Goal: Answer question/provide support

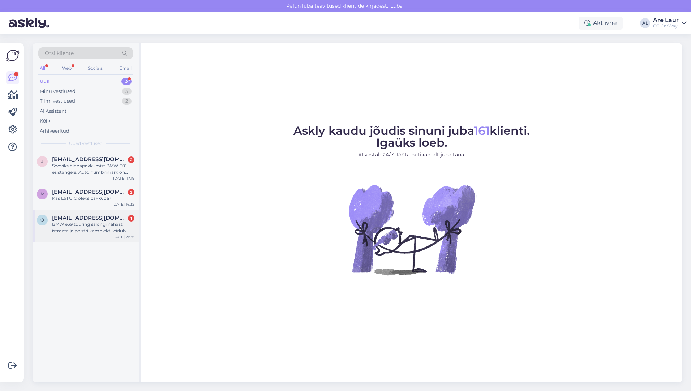
click at [97, 227] on div "BMW e39 touring salongi nahast istmete ja polstri komplekti leidub" at bounding box center [93, 227] width 82 height 13
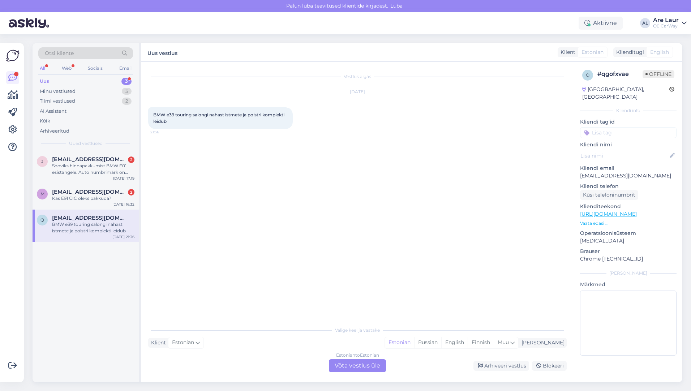
click at [350, 371] on div "Estonian to Estonian Võta vestlus üle" at bounding box center [357, 365] width 57 height 13
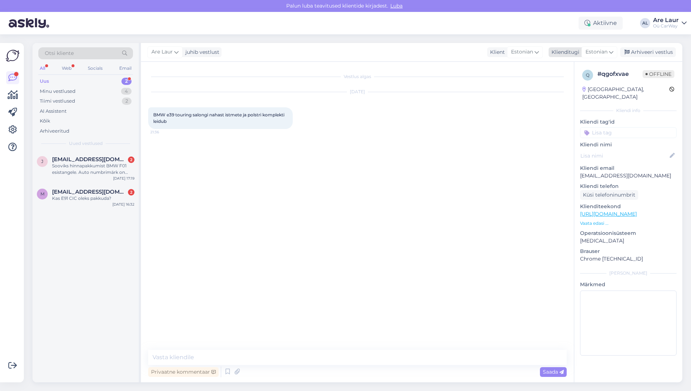
click at [599, 52] on span "Estonian" at bounding box center [596, 52] width 22 height 8
type input "esto"
click at [567, 83] on link "Estonian" at bounding box center [582, 84] width 79 height 12
click at [238, 358] on textarea at bounding box center [357, 357] width 418 height 15
type textarea "Tere, Hetkel ei ole pakkuda sisu sellele mudelile."
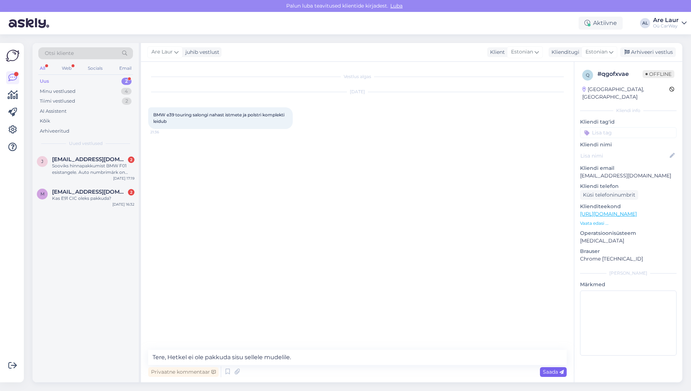
click at [548, 374] on span "Saada" at bounding box center [553, 372] width 21 height 7
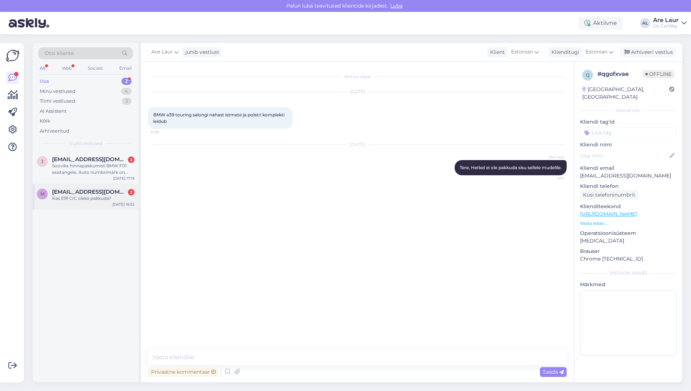
click at [78, 191] on span "[EMAIL_ADDRESS][DOMAIN_NAME]" at bounding box center [89, 192] width 75 height 7
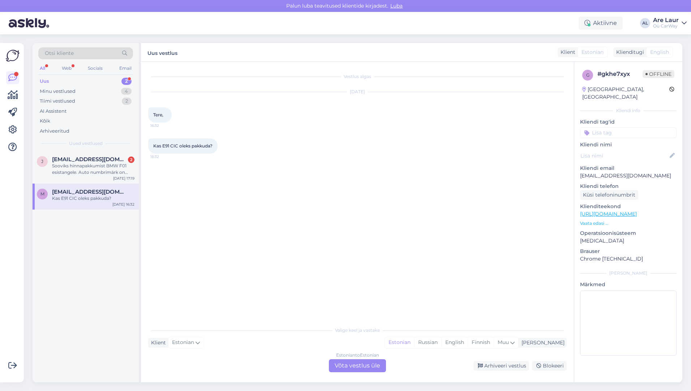
click at [343, 364] on div "Estonian to Estonian Võta vestlus üle" at bounding box center [357, 365] width 57 height 13
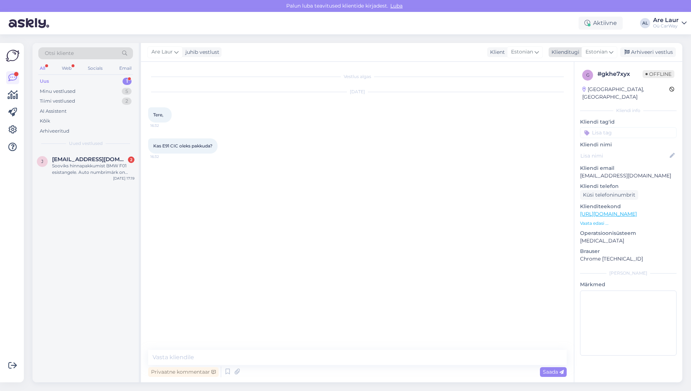
click at [603, 49] on span "Estonian" at bounding box center [596, 52] width 22 height 8
click at [571, 79] on link "Estonian" at bounding box center [582, 84] width 79 height 12
click at [193, 359] on textarea at bounding box center [357, 357] width 418 height 15
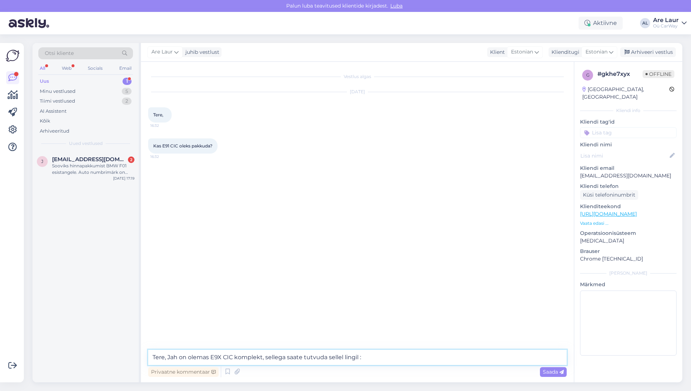
click at [384, 358] on textarea "Tere, Jah on olemas E9X CIC komplekt, sellega saate tutvuda sellel lingil :" at bounding box center [357, 357] width 418 height 15
paste textarea "[URL][DOMAIN_NAME]"
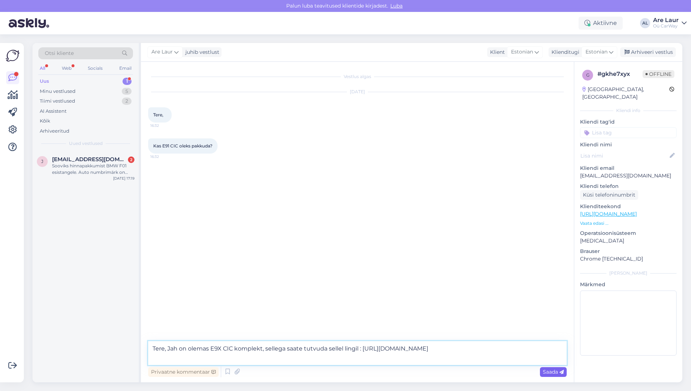
type textarea "Tere, Jah on olemas E9X CIC komplekt, sellega saate tutvuda sellel lingil : [UR…"
click at [547, 373] on span "Saada" at bounding box center [553, 372] width 21 height 7
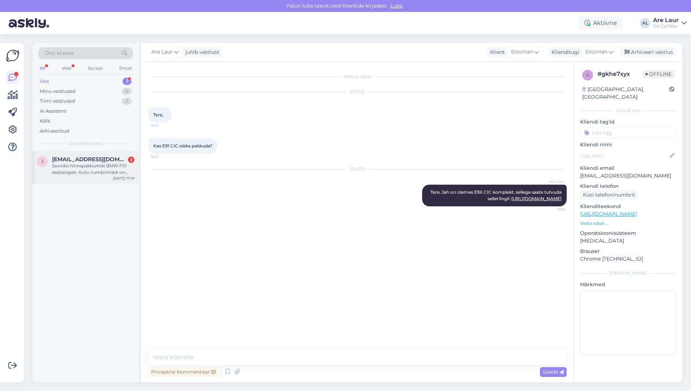
click at [88, 165] on div "Sooviks hinnapakkumist BMW F01 esistangele. Auto numbrimärk on 052DCF" at bounding box center [93, 169] width 82 height 13
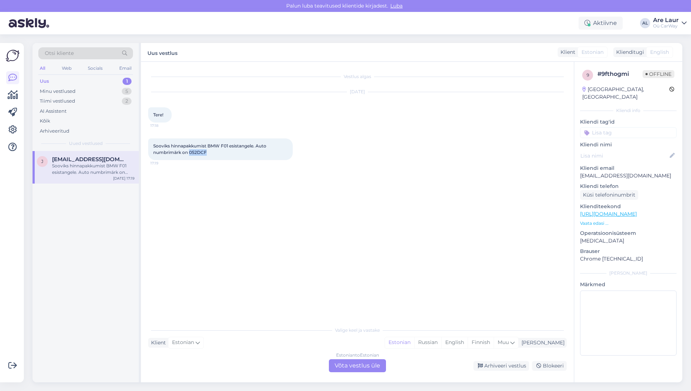
drag, startPoint x: 207, startPoint y: 153, endPoint x: 189, endPoint y: 153, distance: 18.4
click at [189, 153] on div "Sooviks hinnapakkumist BMW F01 esistangele. Auto numbrimärk on 052DCF 17:19" at bounding box center [220, 149] width 145 height 22
copy span "052DCF"
